Goal: Task Accomplishment & Management: Complete application form

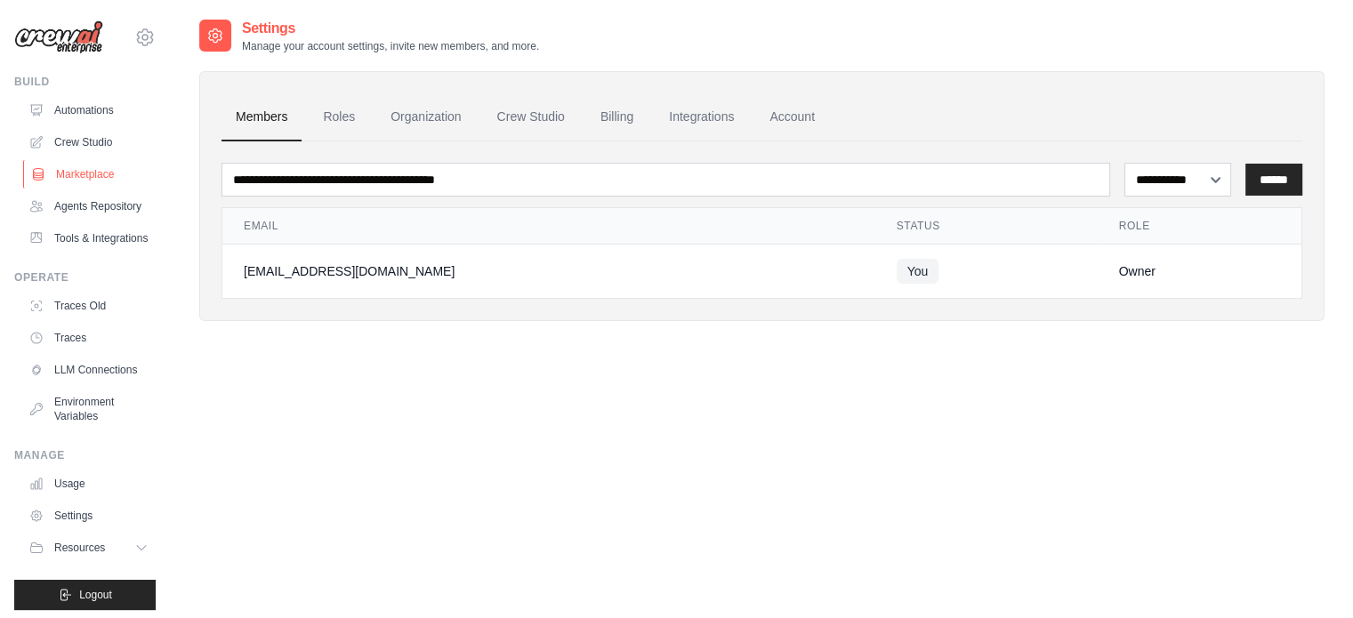
click at [82, 171] on link "Marketplace" at bounding box center [90, 174] width 134 height 28
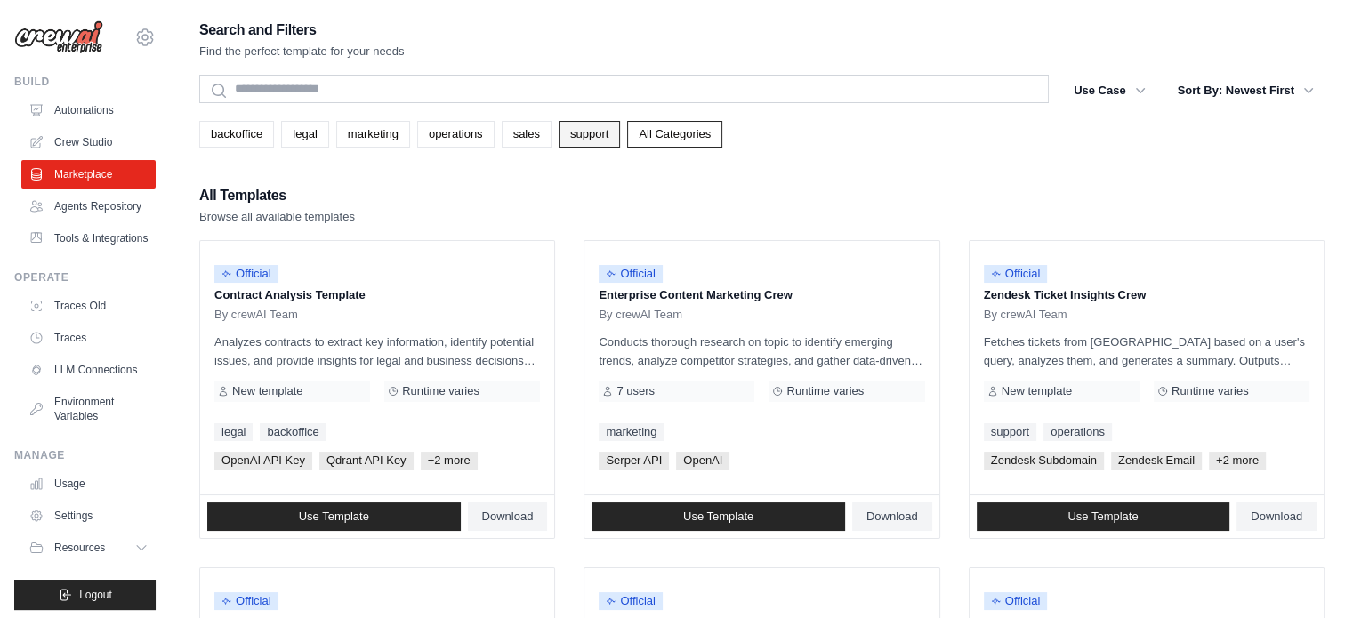
click at [588, 134] on link "support" at bounding box center [589, 134] width 61 height 27
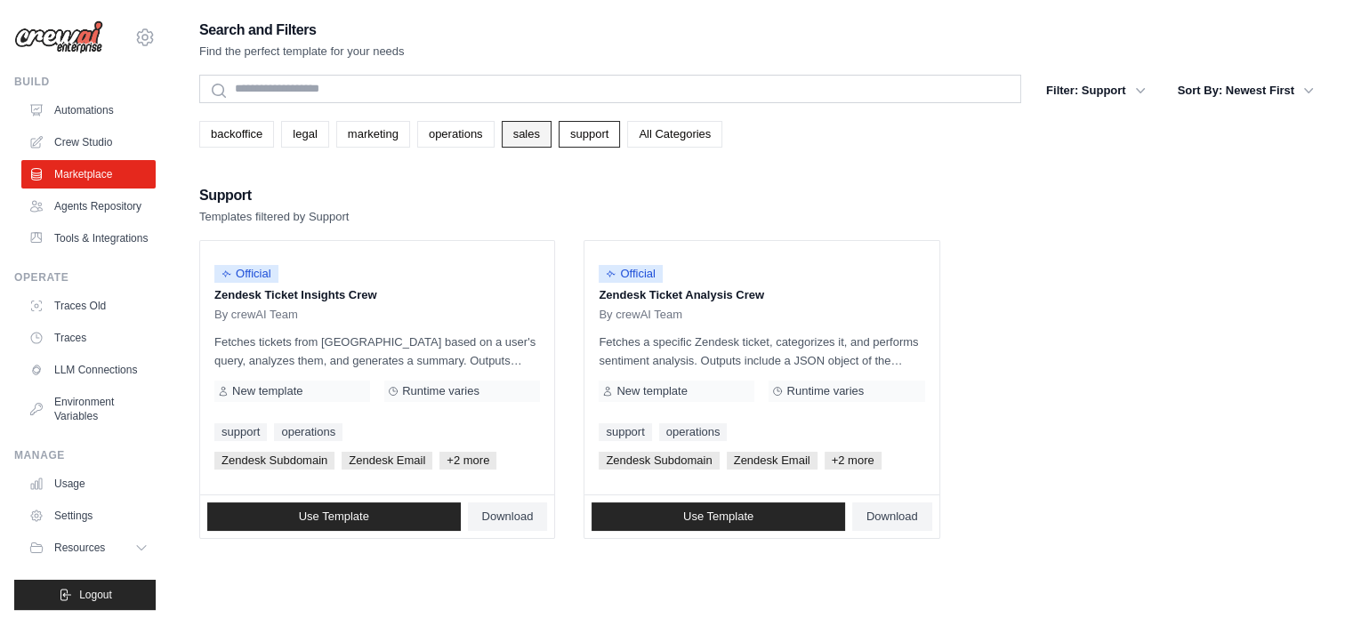
click at [534, 143] on link "sales" at bounding box center [527, 134] width 50 height 27
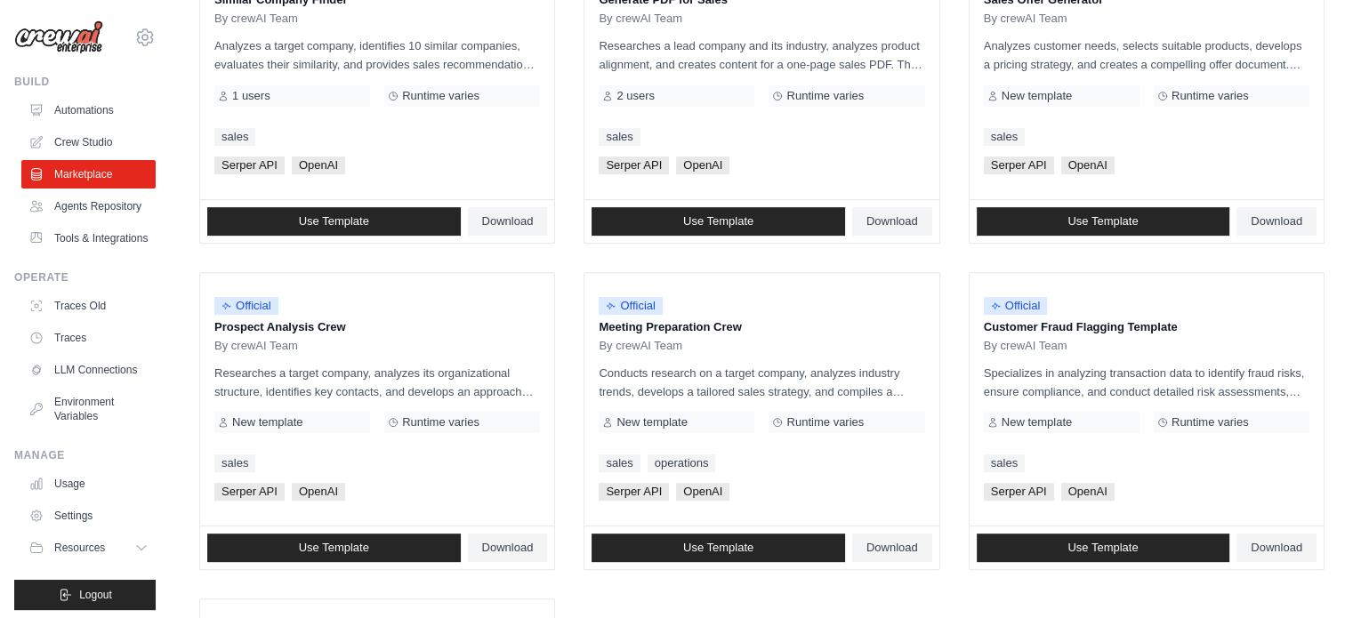
scroll to position [711, 0]
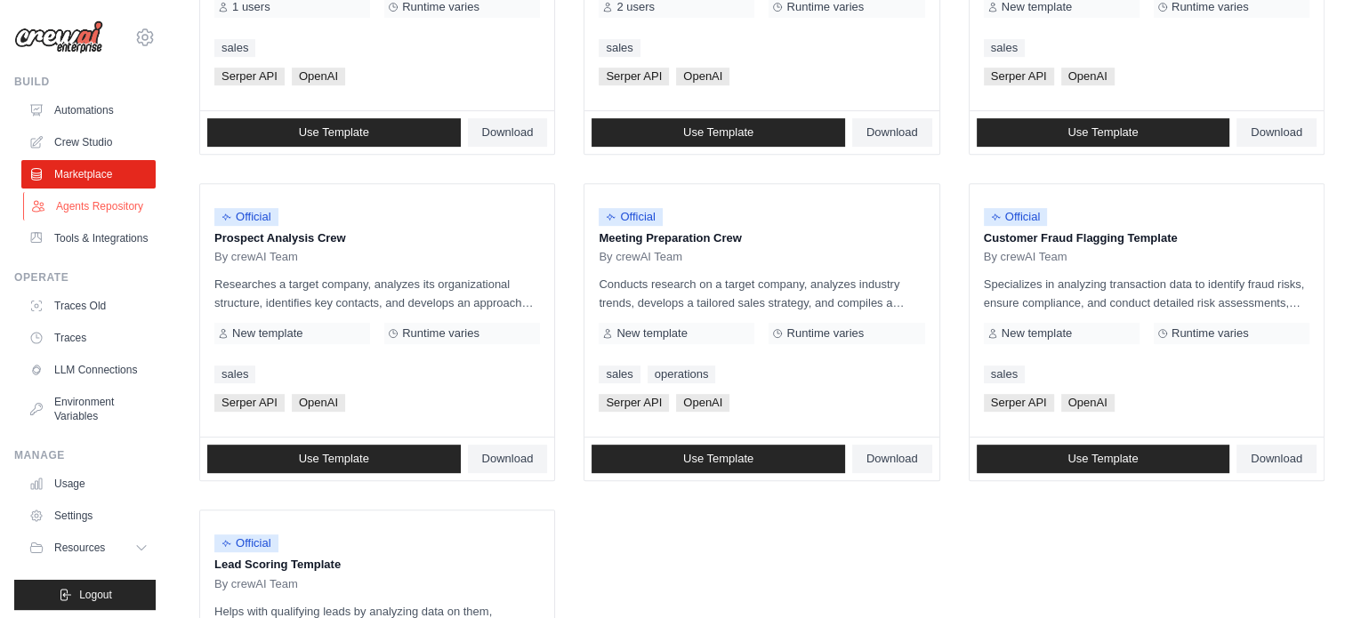
click at [68, 211] on link "Agents Repository" at bounding box center [90, 206] width 134 height 28
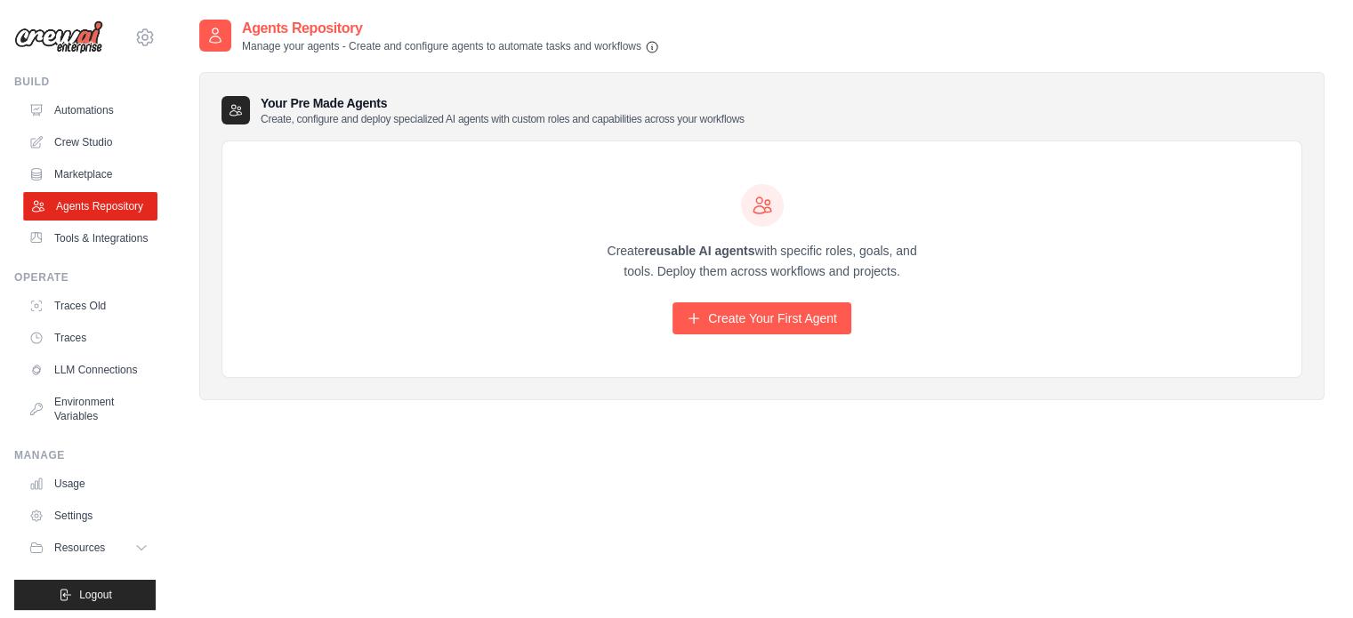
click at [76, 202] on link "Agents Repository" at bounding box center [90, 206] width 134 height 28
click at [92, 210] on link "Agents Repository" at bounding box center [90, 206] width 134 height 28
click at [387, 108] on h3 "Your Pre Made Agents Create, configure and deploy specialized AI agents with cu…" at bounding box center [503, 110] width 484 height 32
drag, startPoint x: 387, startPoint y: 108, endPoint x: 260, endPoint y: 102, distance: 127.3
click at [261, 102] on h3 "Your Pre Made Agents Create, configure and deploy specialized AI agents with cu…" at bounding box center [503, 110] width 484 height 32
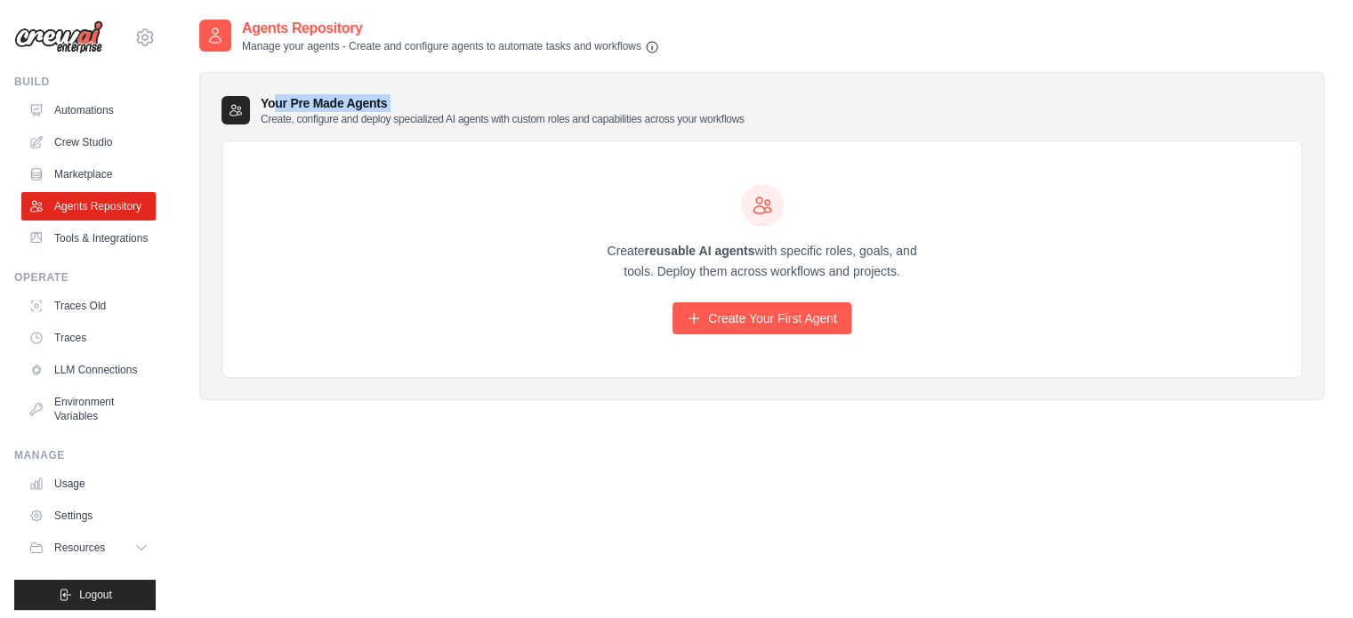
click at [257, 100] on div "Your Pre Made Agents Create, configure and deploy specialized AI agents with cu…" at bounding box center [761, 110] width 1081 height 32
drag, startPoint x: 257, startPoint y: 100, endPoint x: 397, endPoint y: 100, distance: 139.6
click at [397, 100] on div "Your Pre Made Agents Create, configure and deploy specialized AI agents with cu…" at bounding box center [761, 110] width 1081 height 32
click at [397, 100] on h3 "Your Pre Made Agents Create, configure and deploy specialized AI agents with cu…" at bounding box center [503, 110] width 484 height 32
drag, startPoint x: 397, startPoint y: 100, endPoint x: 274, endPoint y: 98, distance: 122.7
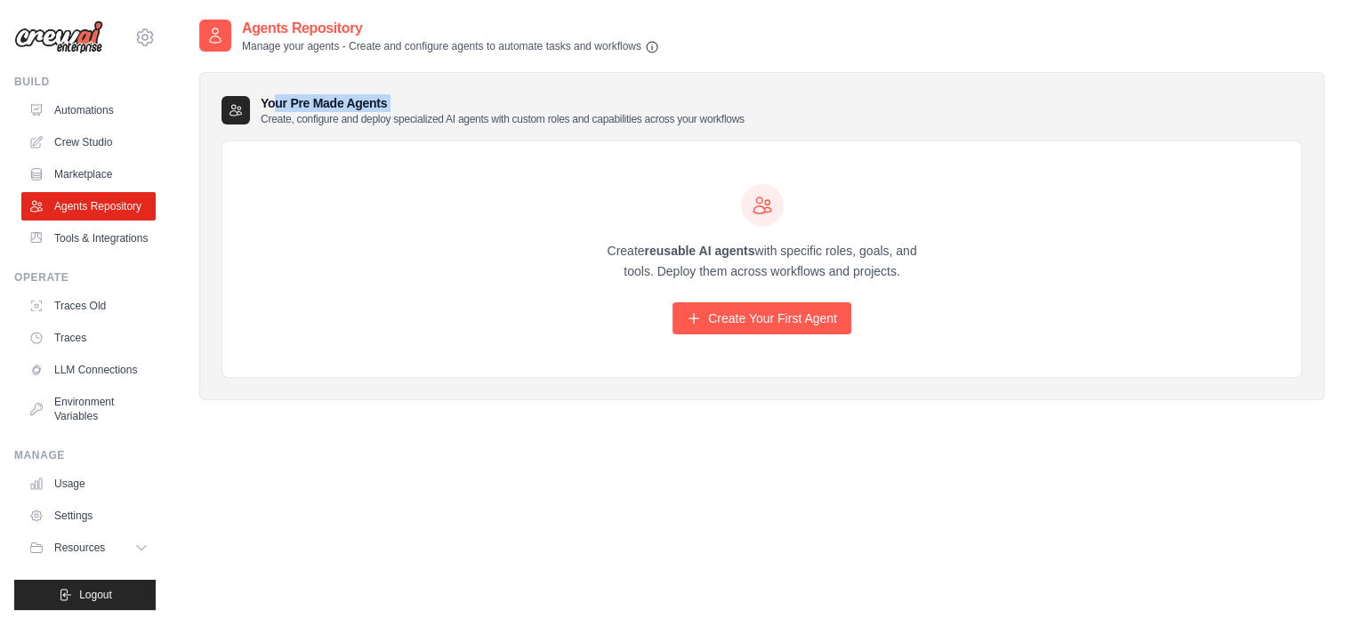
click at [274, 98] on h3 "Your Pre Made Agents Create, configure and deploy specialized AI agents with cu…" at bounding box center [503, 110] width 484 height 32
click at [274, 97] on h3 "Your Pre Made Agents Create, configure and deploy specialized AI agents with cu…" at bounding box center [503, 110] width 484 height 32
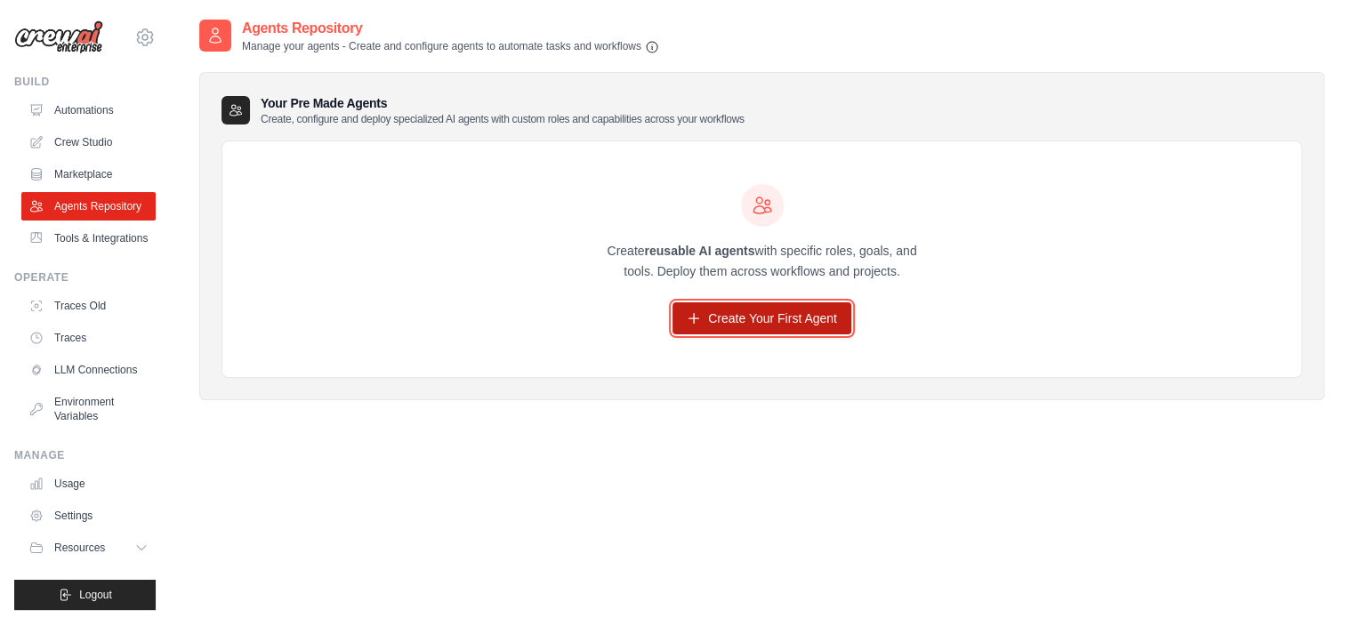
click at [722, 308] on link "Create Your First Agent" at bounding box center [761, 318] width 179 height 32
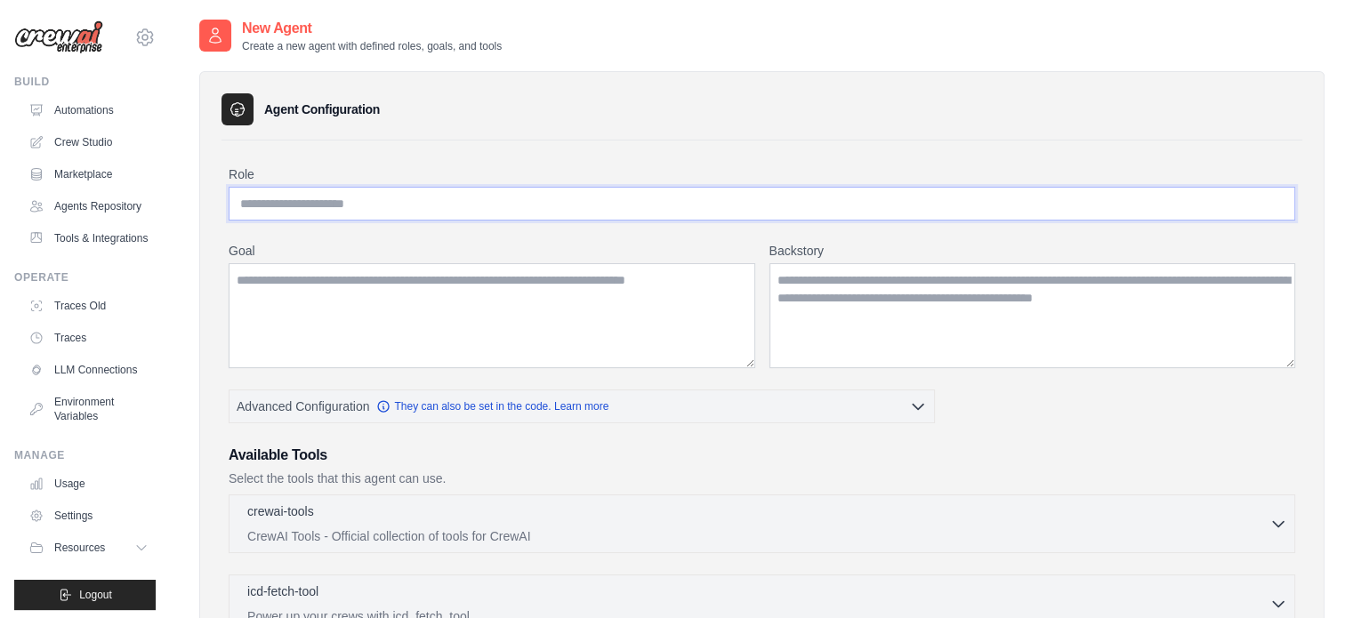
click at [433, 200] on input "Role" at bounding box center [762, 204] width 1066 height 34
click at [338, 313] on textarea "Goal" at bounding box center [492, 315] width 527 height 105
click at [802, 334] on textarea "Backstory" at bounding box center [1032, 315] width 527 height 105
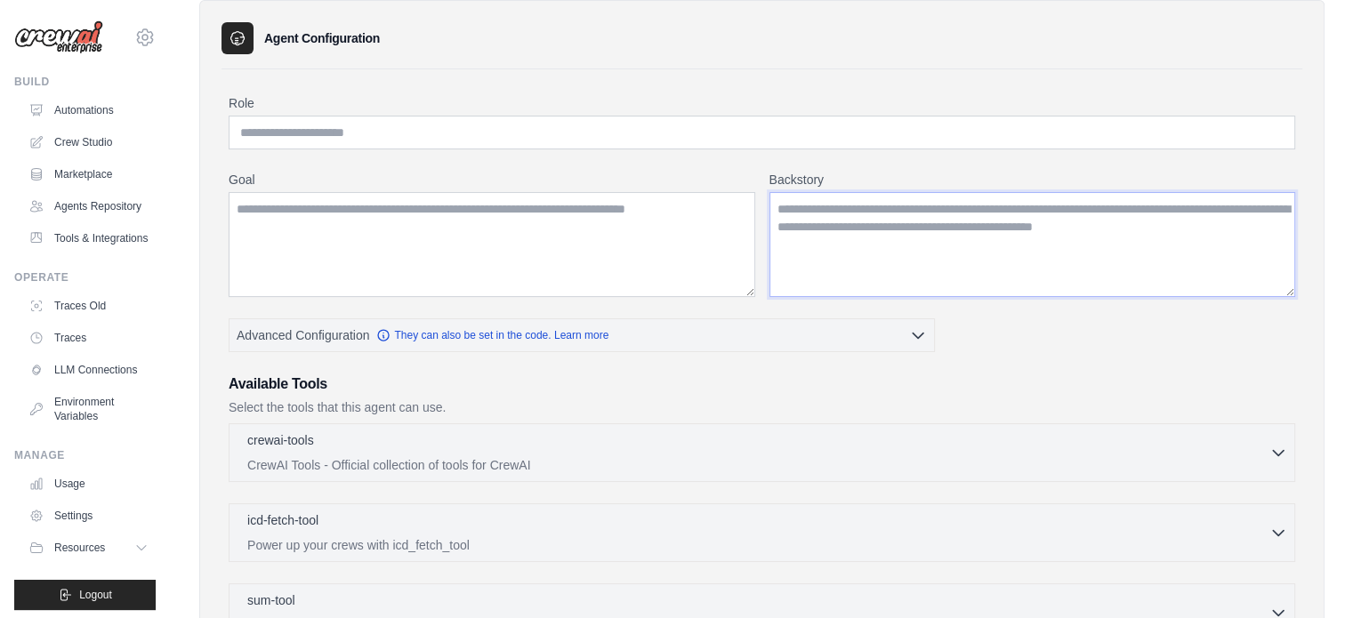
scroll to position [89, 0]
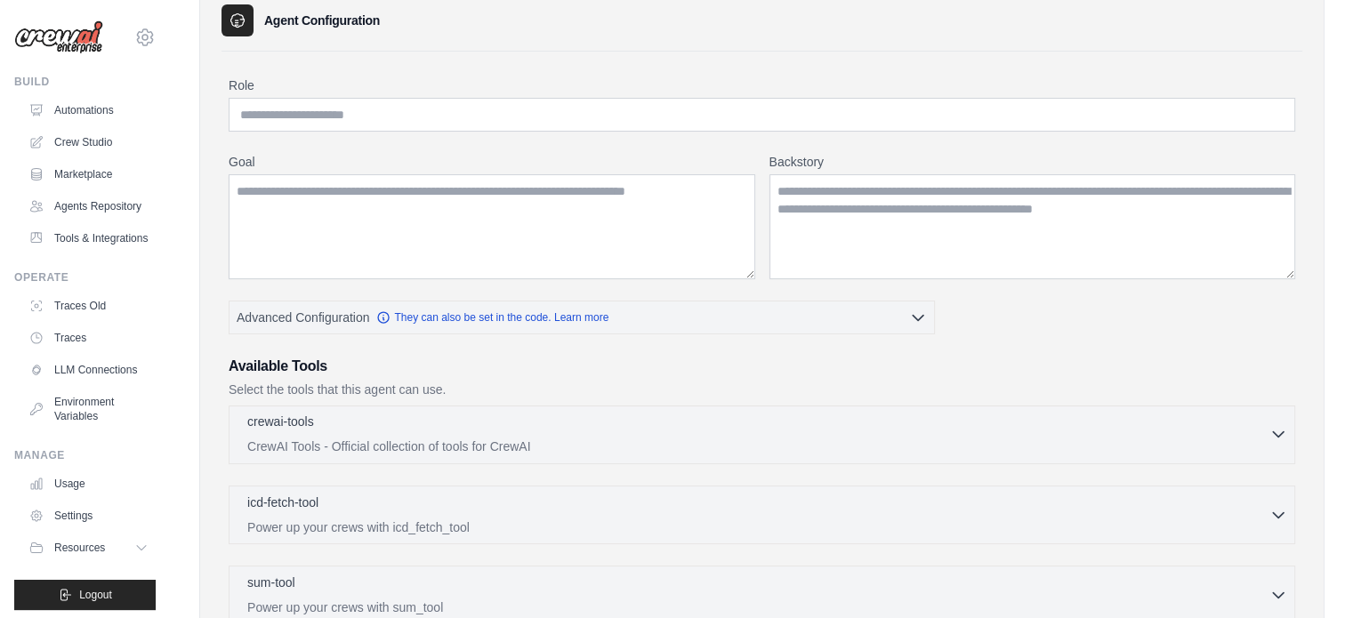
click at [359, 430] on div "crewai-tools 0 selected" at bounding box center [758, 423] width 1022 height 21
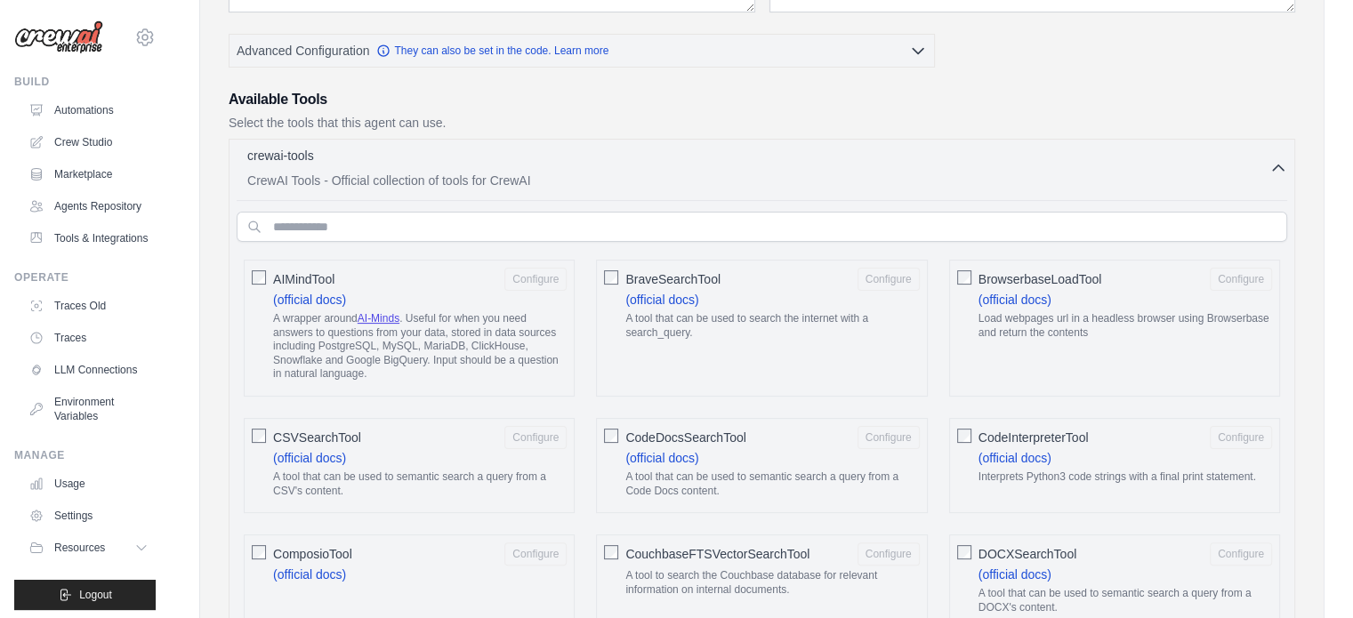
scroll to position [445, 0]
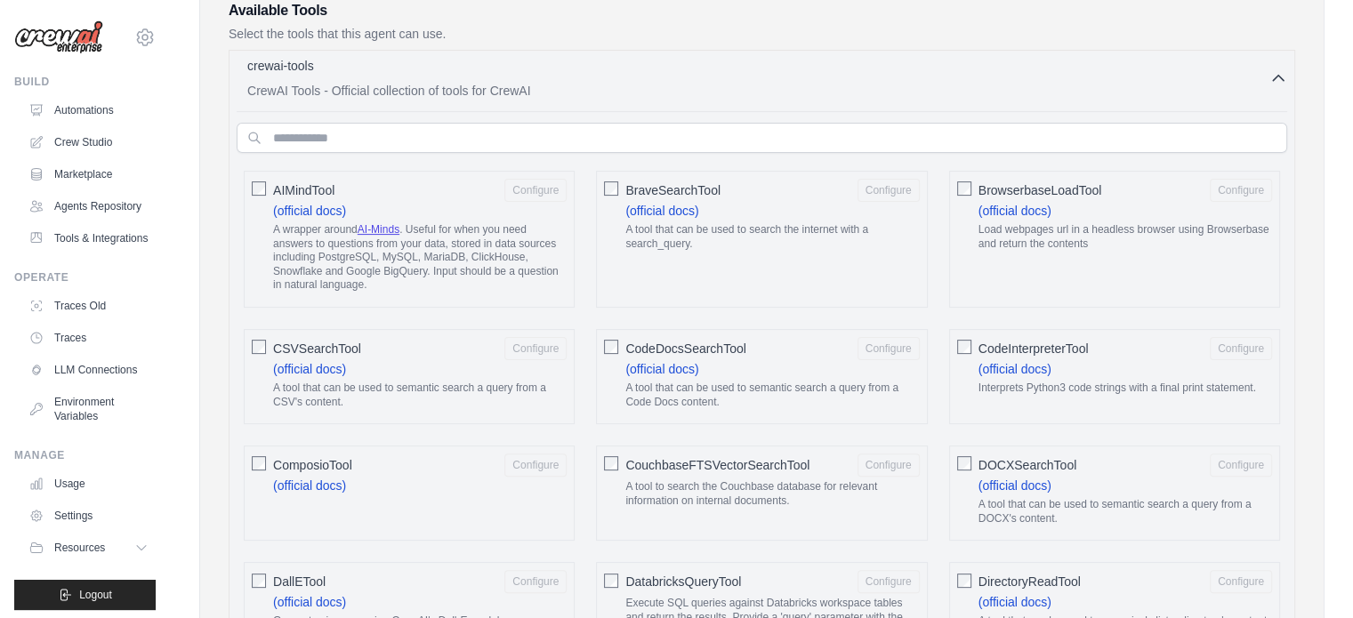
click at [592, 91] on p "CrewAI Tools - Official collection of tools for CrewAI" at bounding box center [758, 91] width 1022 height 18
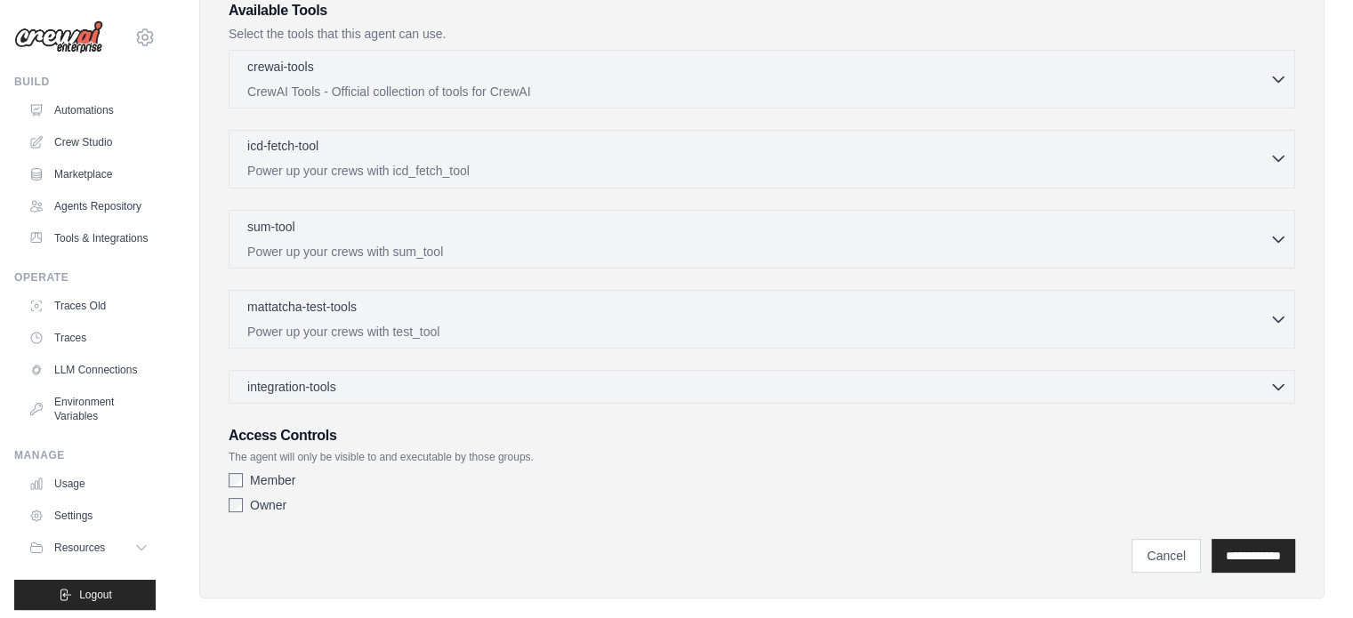
click at [432, 163] on p "Power up your crews with icd_fetch_tool" at bounding box center [758, 171] width 1022 height 18
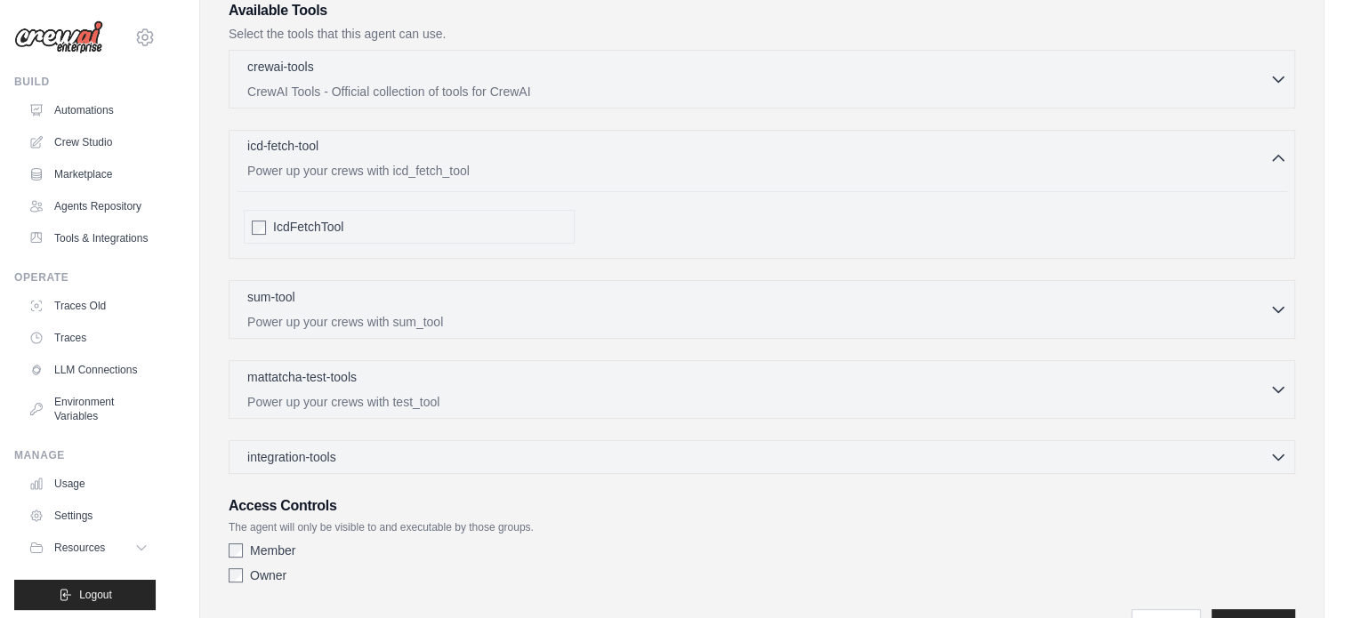
click at [483, 151] on div "icd-fetch-tool 0 selected" at bounding box center [758, 147] width 1022 height 21
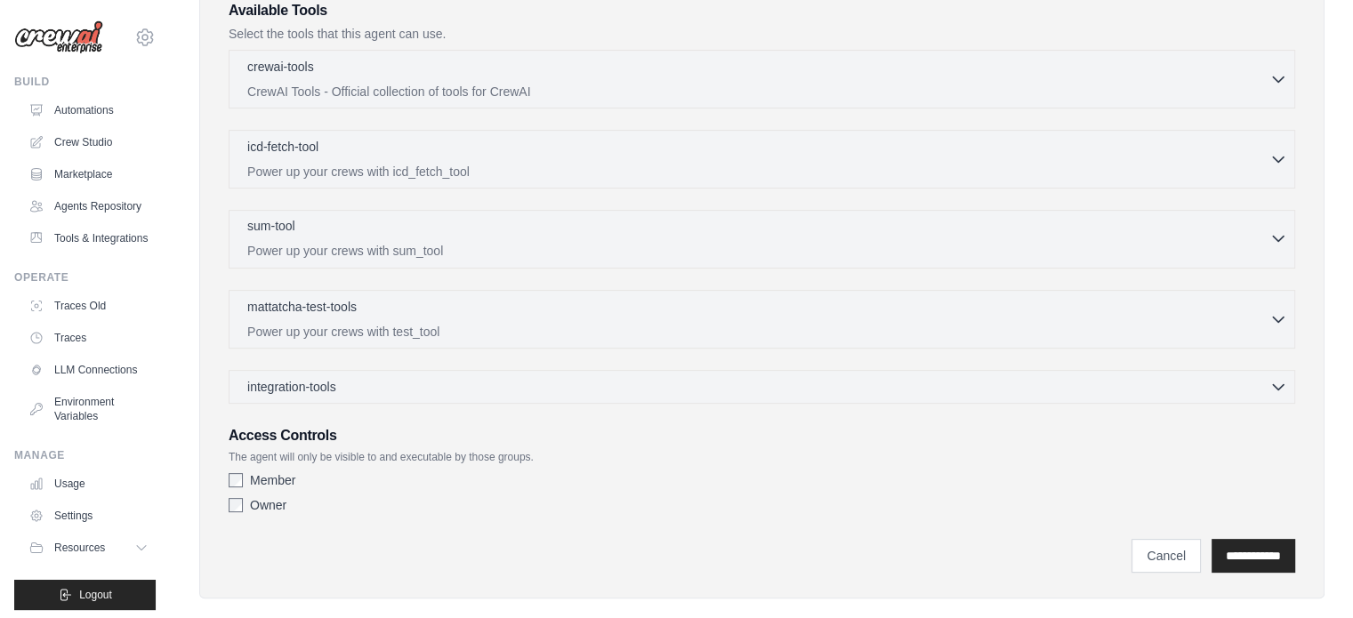
click at [456, 233] on div "sum-tool 0 selected" at bounding box center [758, 227] width 1022 height 21
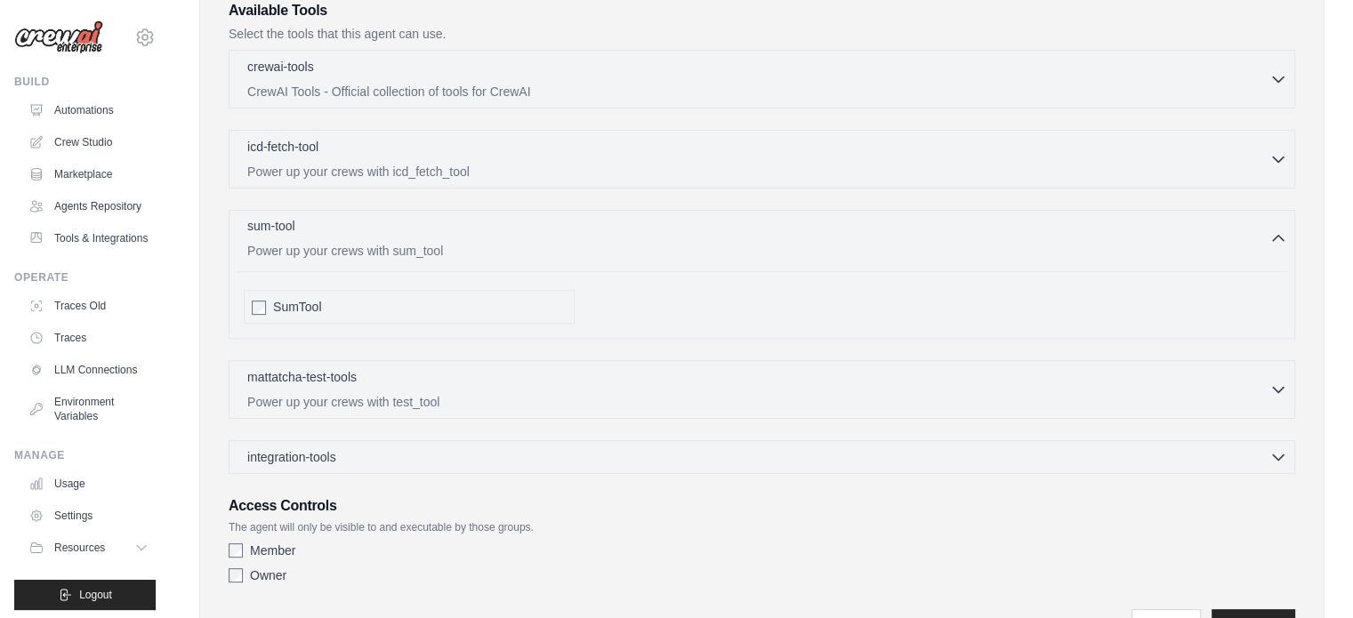
click at [456, 233] on div "sum-tool 0 selected" at bounding box center [758, 227] width 1022 height 21
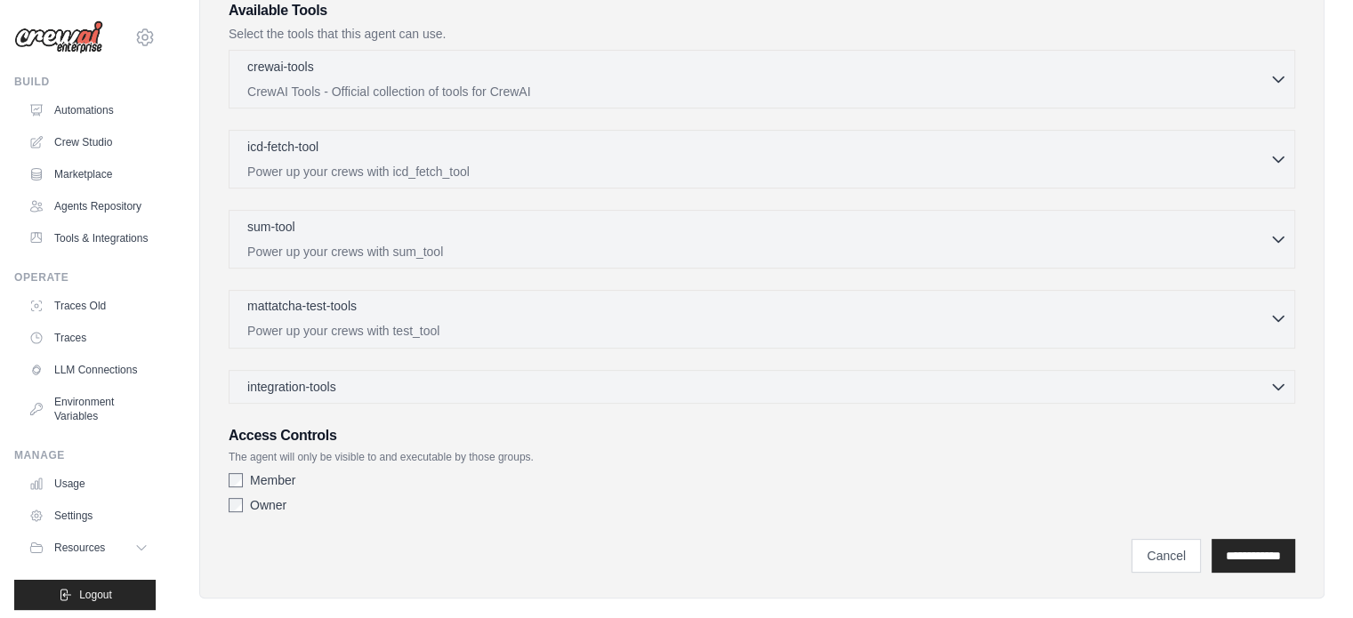
click at [398, 305] on div "mattatcha-test-tools 0 selected" at bounding box center [758, 307] width 1022 height 21
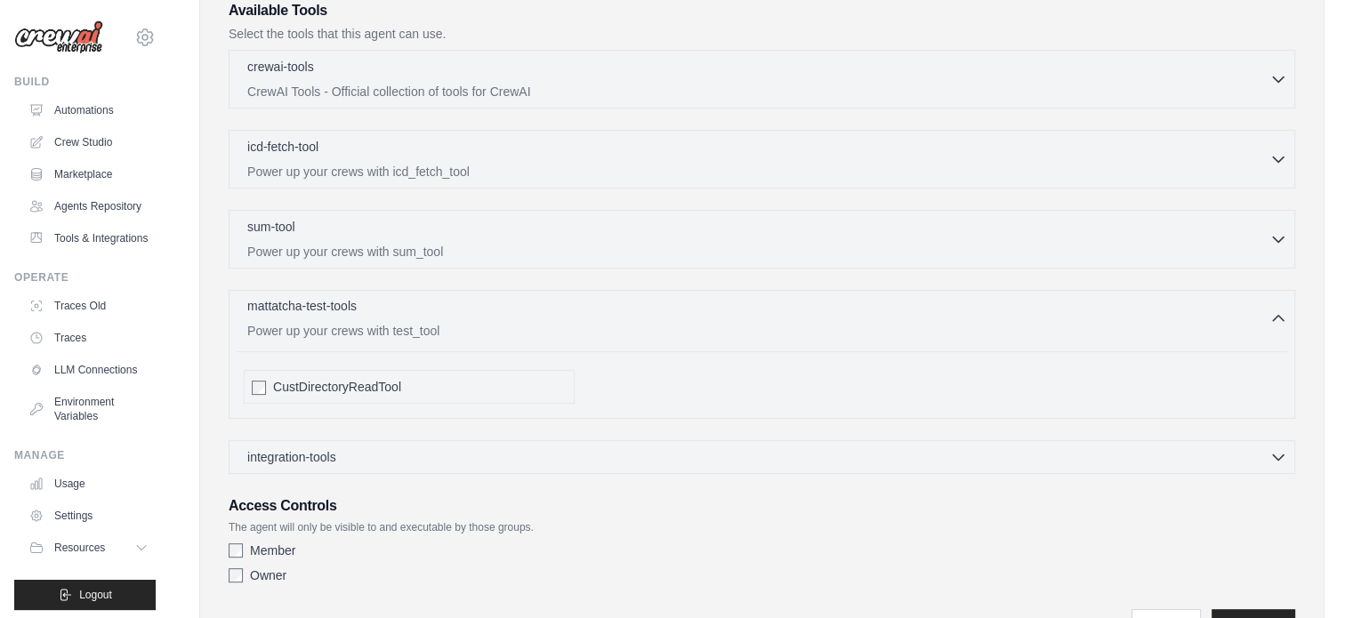
click at [398, 305] on div "mattatcha-test-tools 0 selected" at bounding box center [758, 307] width 1022 height 21
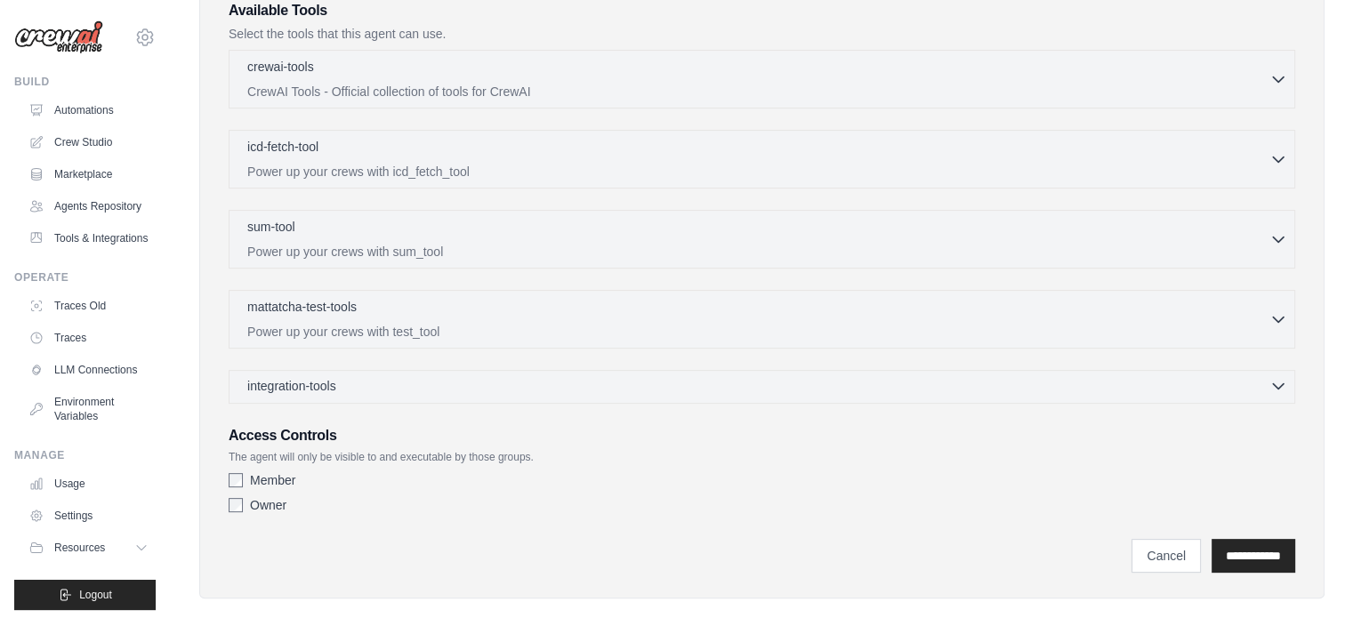
click at [377, 385] on div "integration-tools 0 selected" at bounding box center [767, 386] width 1040 height 18
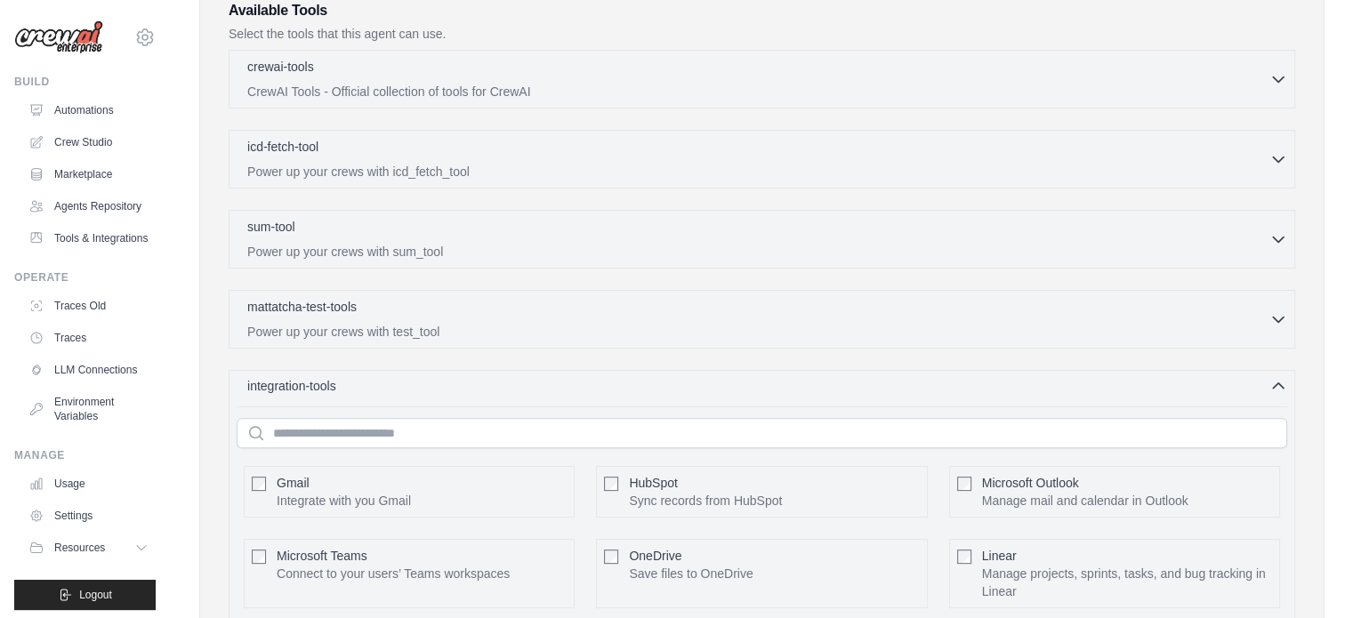
click at [377, 385] on div "integration-tools 0 selected" at bounding box center [767, 386] width 1040 height 18
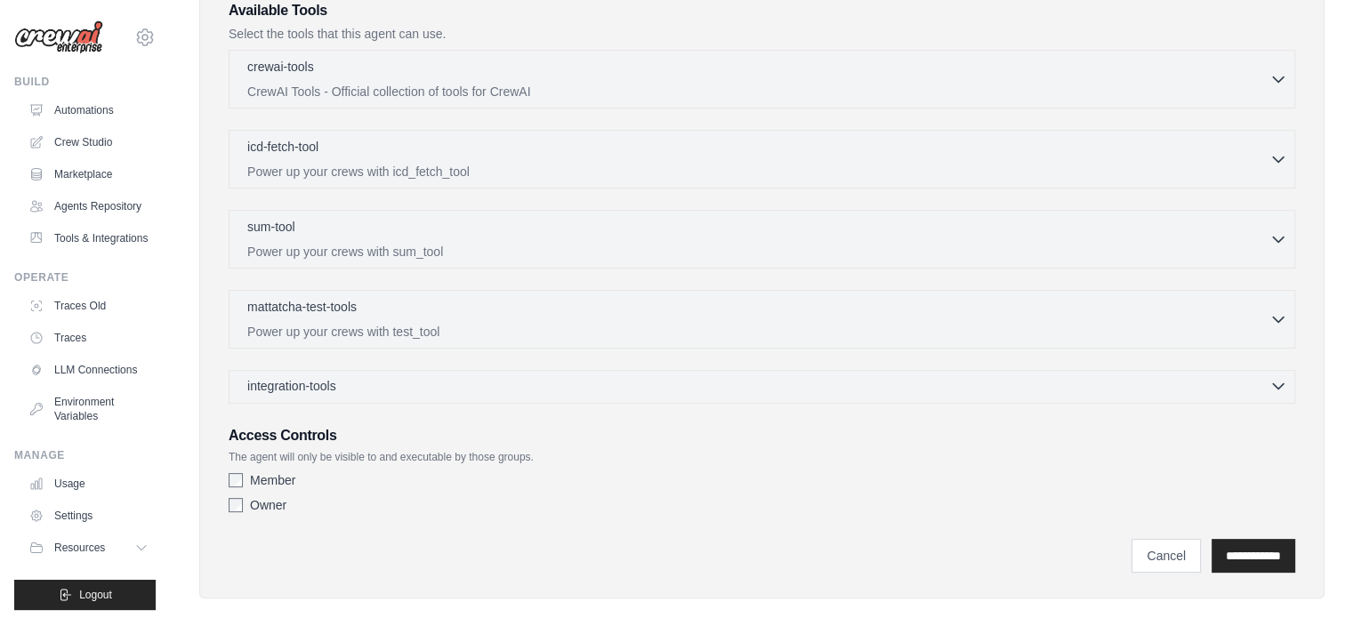
click at [377, 385] on div "integration-tools 0 selected" at bounding box center [767, 386] width 1040 height 18
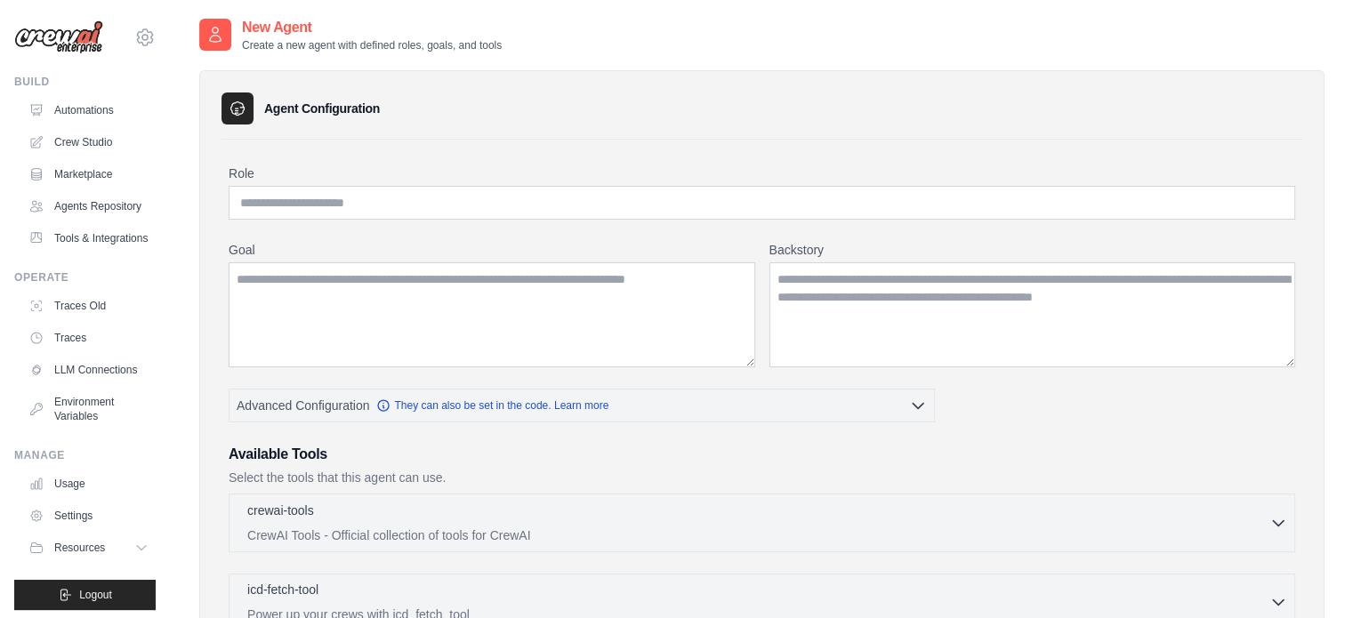
scroll to position [0, 0]
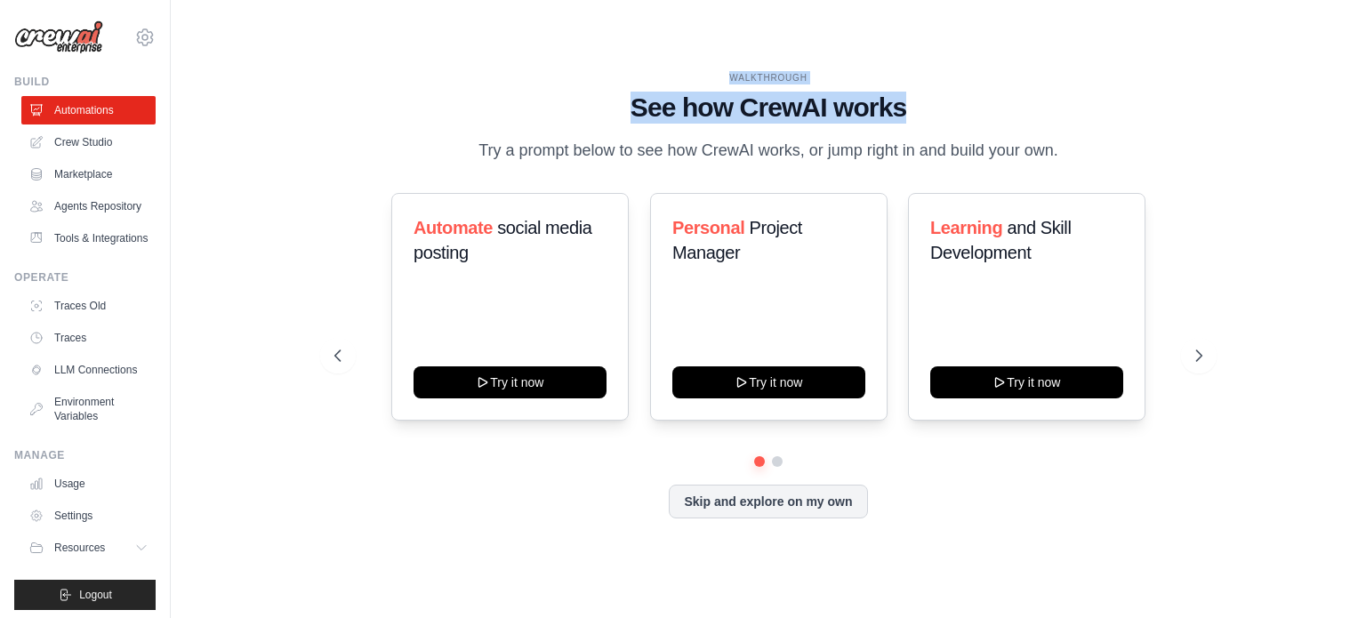
drag, startPoint x: 729, startPoint y: 72, endPoint x: 910, endPoint y: 109, distance: 184.4
click at [910, 109] on div "WALKTHROUGH See how CrewAI works Try a prompt below to see how CrewAI works, or…" at bounding box center [768, 117] width 868 height 92
click at [910, 109] on h1 "See how CrewAI works" at bounding box center [768, 108] width 868 height 32
drag, startPoint x: 910, startPoint y: 109, endPoint x: 719, endPoint y: 70, distance: 195.2
click at [719, 70] on div "WALKTHROUGH See how CrewAI works Try a prompt below to see how CrewAI works, or…" at bounding box center [768, 309] width 1138 height 583
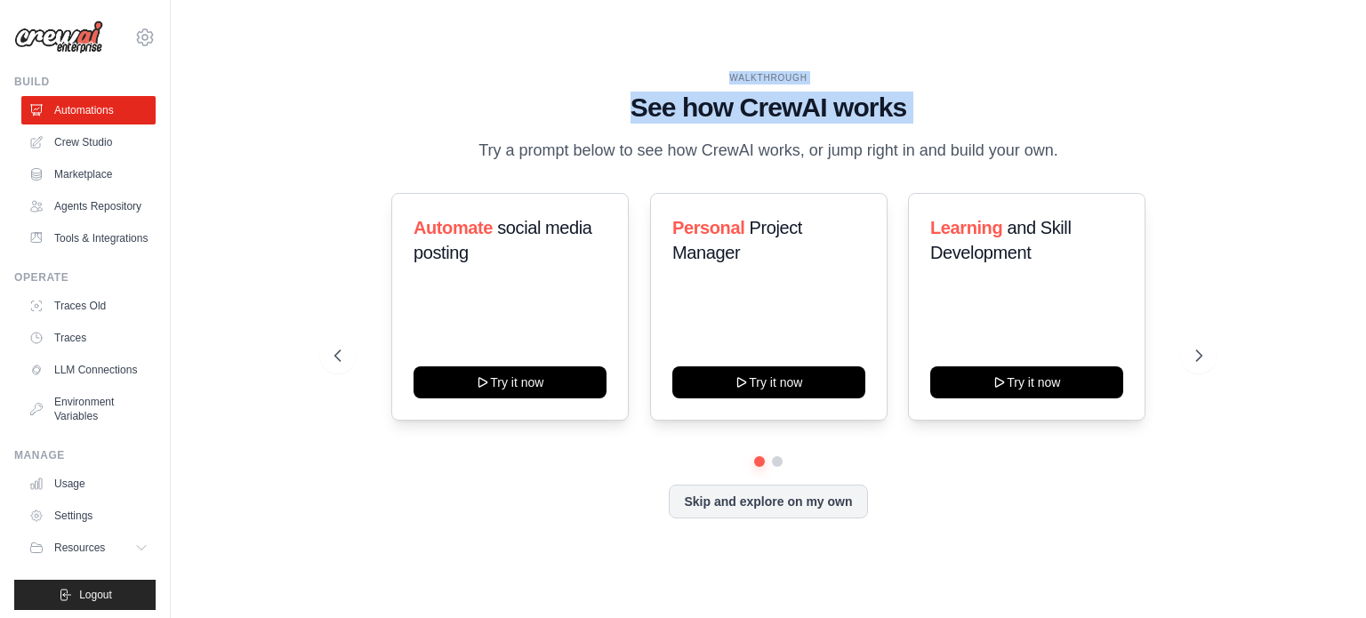
click at [719, 70] on div "WALKTHROUGH See how CrewAI works Try a prompt below to see how CrewAI works, or…" at bounding box center [768, 309] width 1138 height 583
drag, startPoint x: 719, startPoint y: 70, endPoint x: 939, endPoint y: 106, distance: 223.4
click at [939, 106] on div "WALKTHROUGH See how CrewAI works Try a prompt below to see how CrewAI works, or…" at bounding box center [768, 309] width 1138 height 583
click at [936, 106] on h1 "See how CrewAI works" at bounding box center [768, 108] width 868 height 32
drag, startPoint x: 908, startPoint y: 109, endPoint x: 694, endPoint y: 81, distance: 216.1
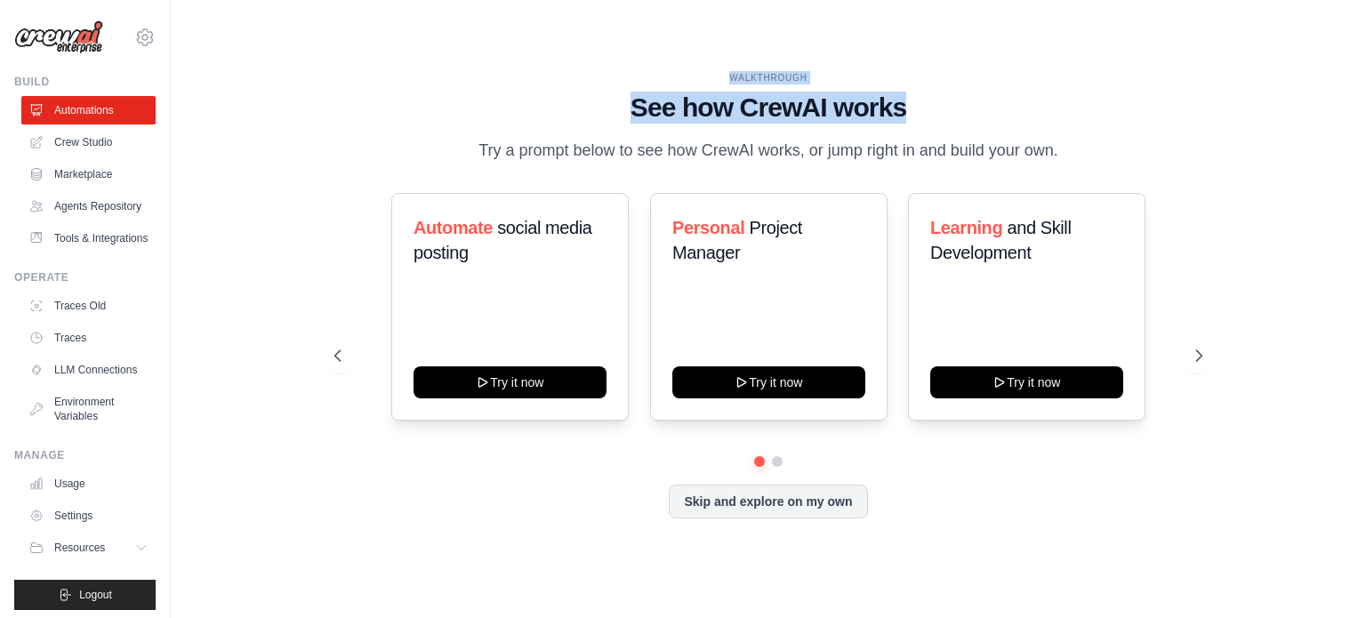
click at [694, 81] on div "WALKTHROUGH See how CrewAI works Try a prompt below to see how CrewAI works, or…" at bounding box center [768, 117] width 868 height 92
click at [711, 74] on div "WALKTHROUGH" at bounding box center [768, 77] width 868 height 13
drag, startPoint x: 717, startPoint y: 72, endPoint x: 925, endPoint y: 103, distance: 210.4
click at [925, 103] on div "WALKTHROUGH See how CrewAI works Try a prompt below to see how CrewAI works, or…" at bounding box center [768, 117] width 868 height 92
click at [925, 103] on h1 "See how CrewAI works" at bounding box center [768, 108] width 868 height 32
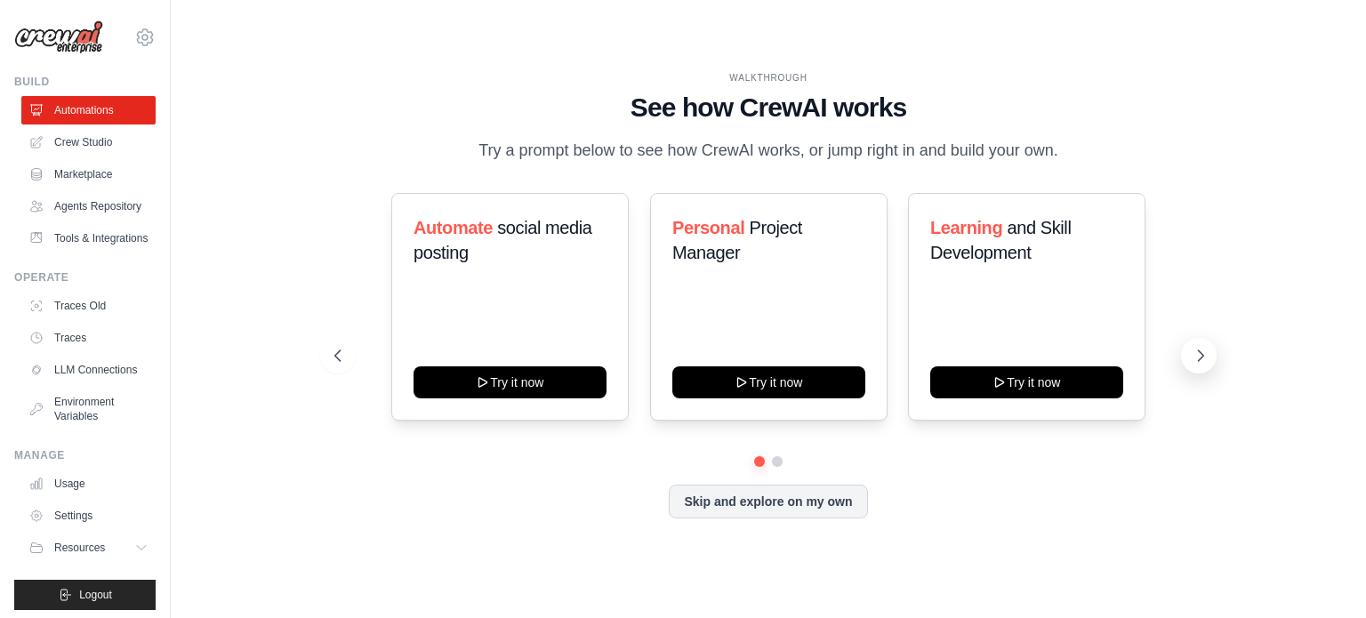
click at [1205, 352] on icon at bounding box center [1201, 356] width 18 height 18
click at [1203, 351] on icon at bounding box center [1201, 356] width 18 height 18
click at [73, 320] on link "Traces Old" at bounding box center [90, 306] width 134 height 28
